Goal: Task Accomplishment & Management: Manage account settings

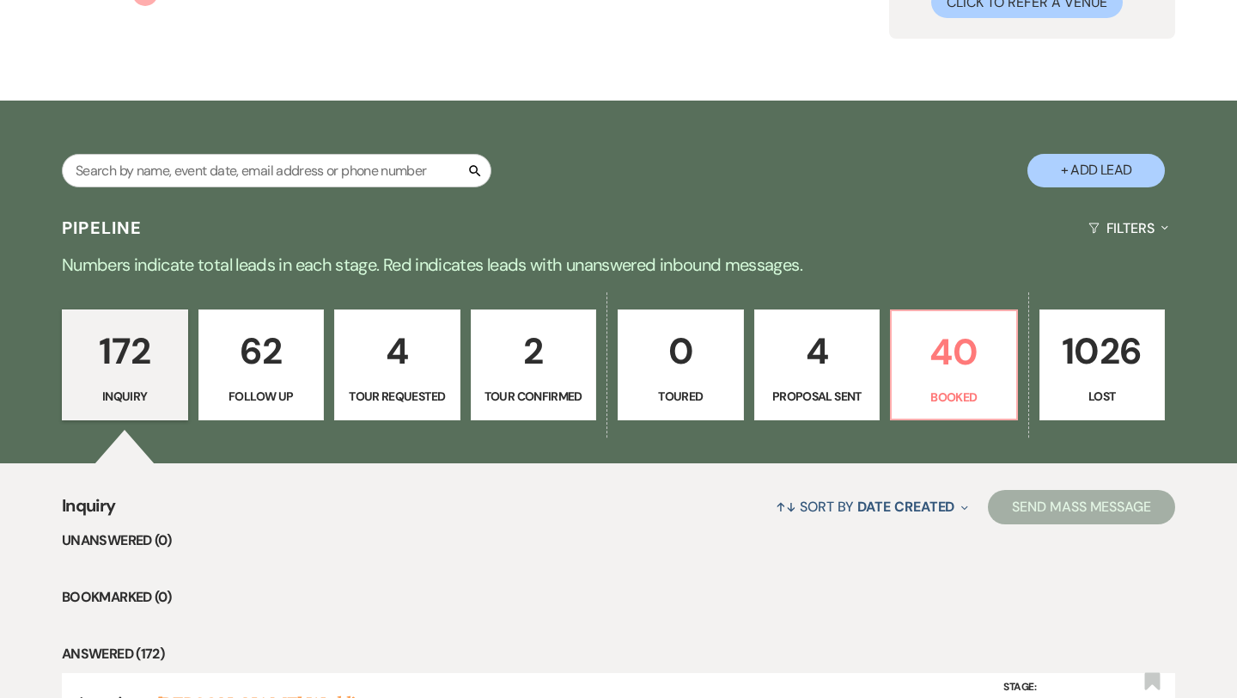
scroll to position [180, 0]
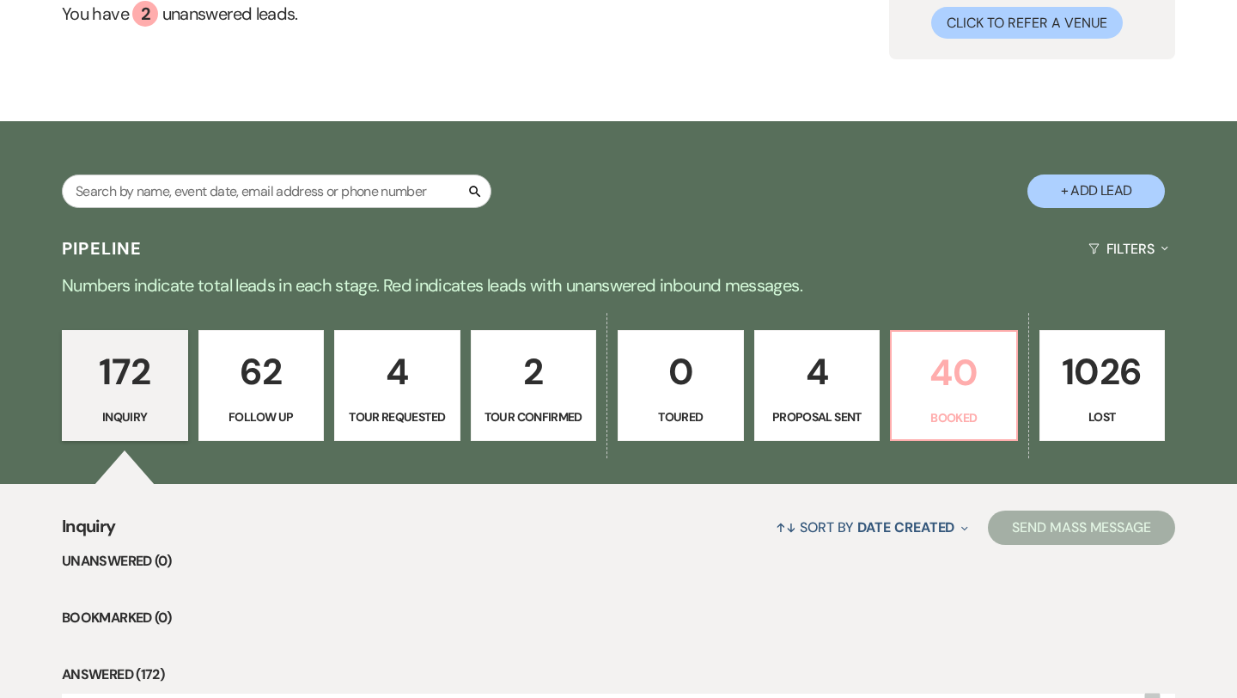
click at [869, 406] on link "40 Booked" at bounding box center [954, 386] width 128 height 112
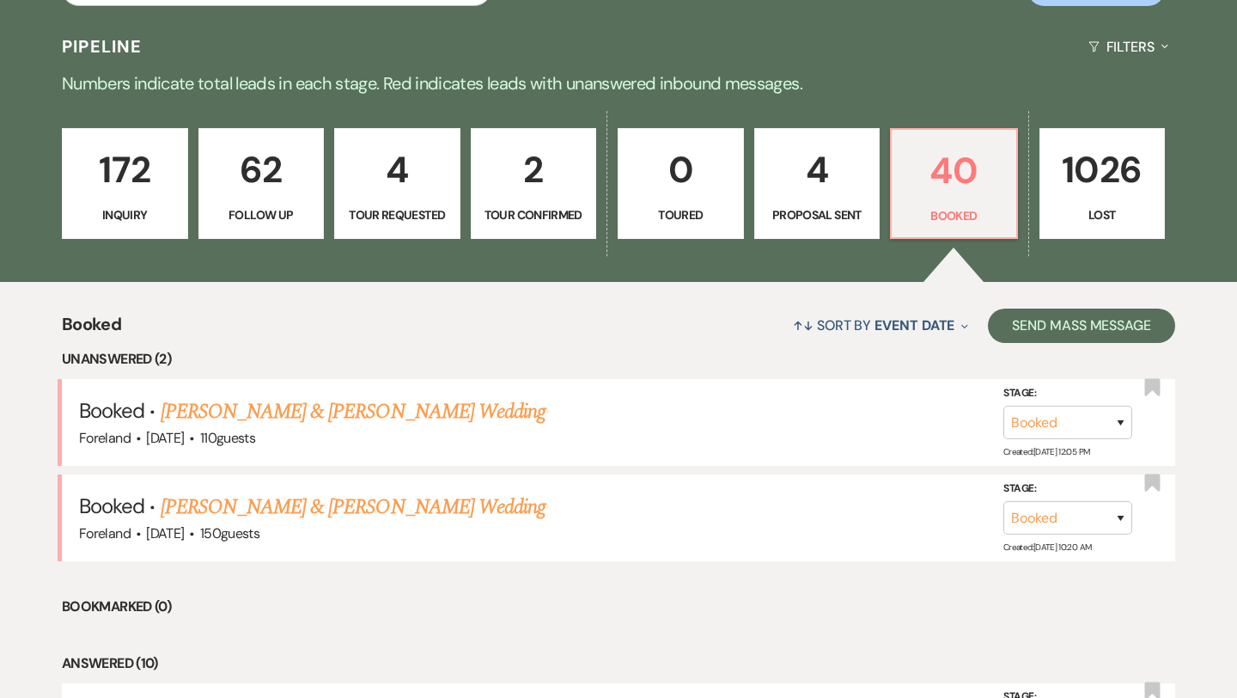
scroll to position [390, 0]
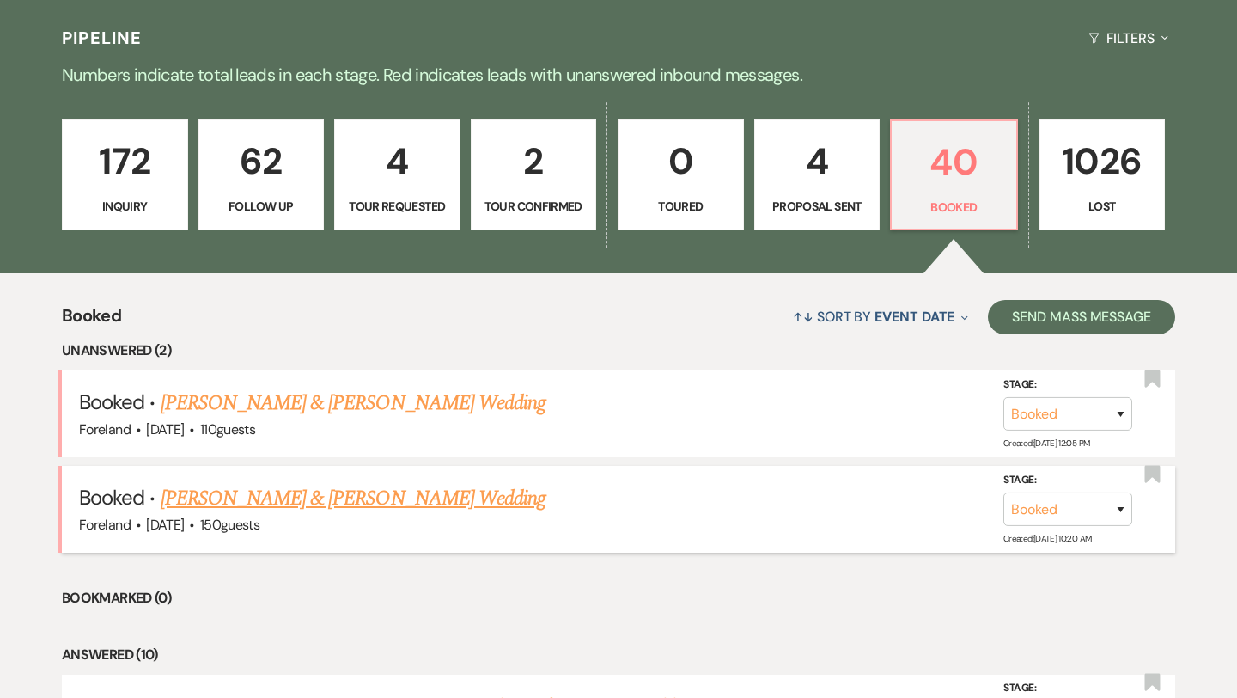
click at [385, 504] on link "[PERSON_NAME] & [PERSON_NAME] Wedding" at bounding box center [353, 498] width 385 height 31
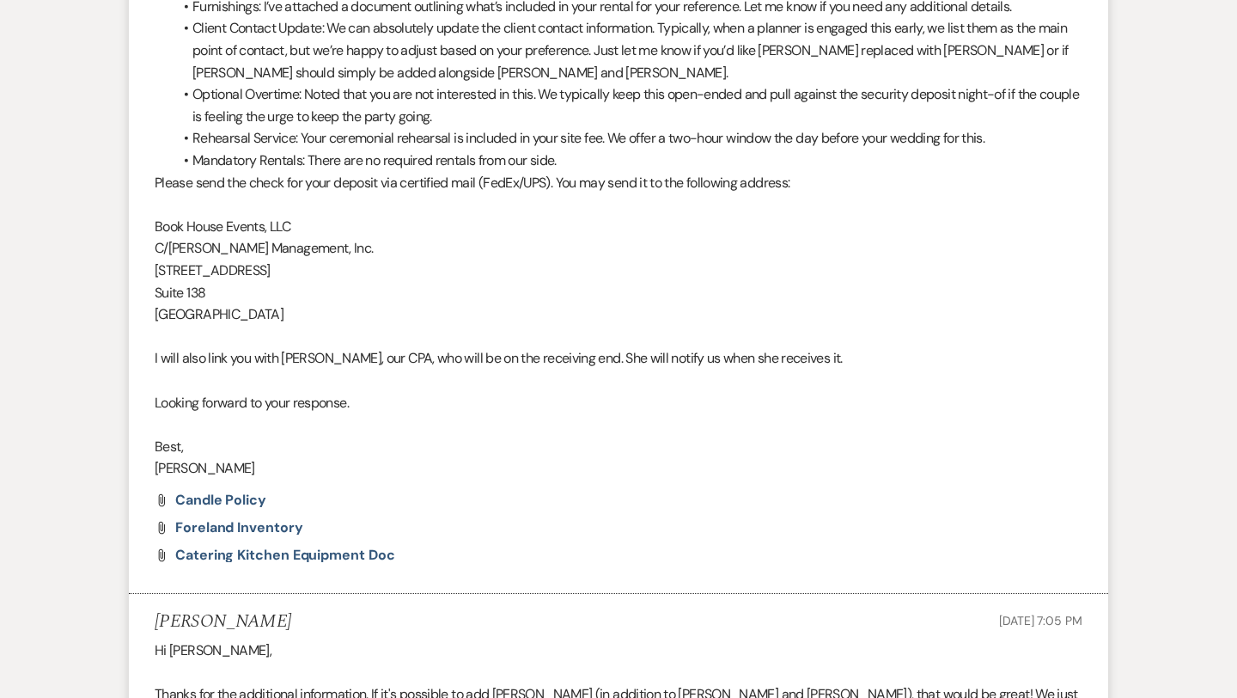
scroll to position [2299, 0]
